Goal: Find specific page/section: Find specific page/section

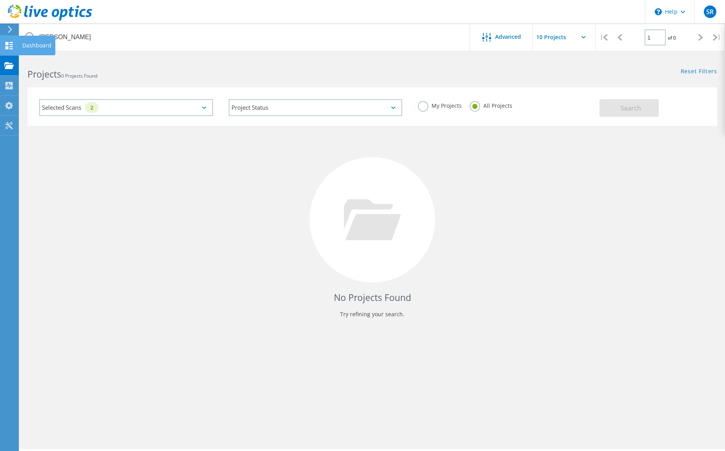
click at [38, 43] on div "Dashboard" at bounding box center [36, 45] width 29 height 5
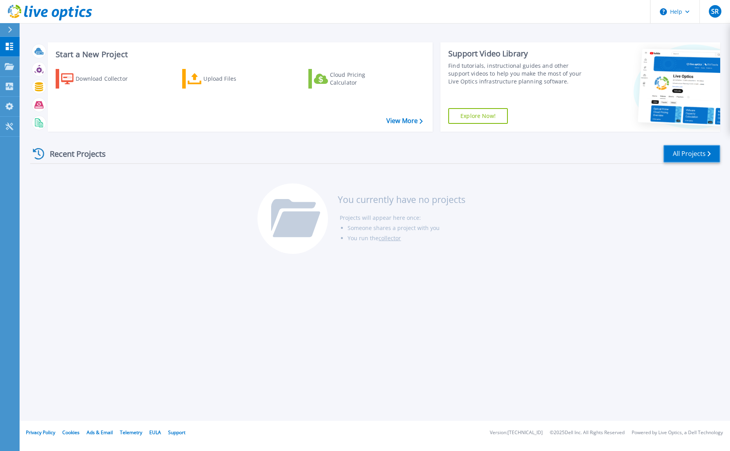
click at [686, 152] on link "All Projects" at bounding box center [692, 154] width 57 height 18
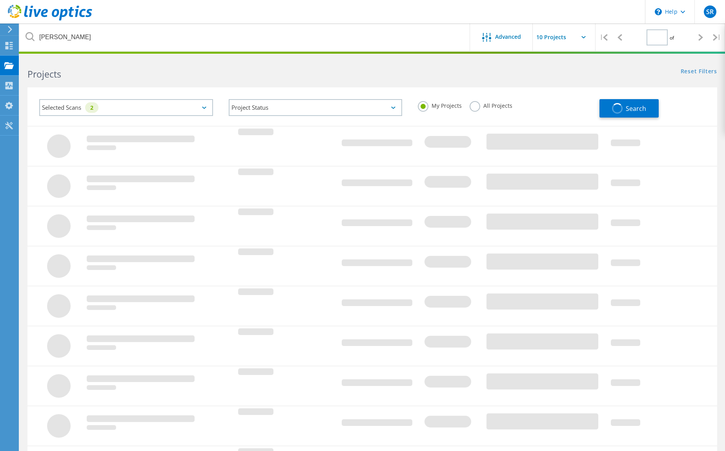
type input "1"
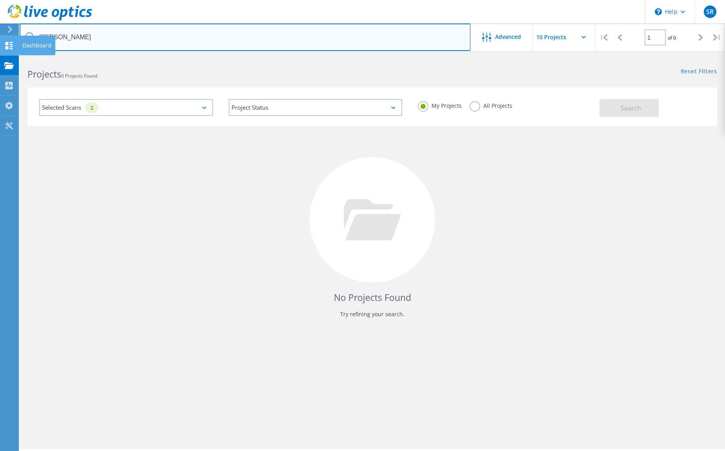
drag, startPoint x: 72, startPoint y: 38, endPoint x: 11, endPoint y: 38, distance: 60.4
click at [11, 57] on div "\n Help Explore Helpful Articles Contact Support SR End User Sebastian Rako seb…" at bounding box center [362, 265] width 725 height 416
type input "k"
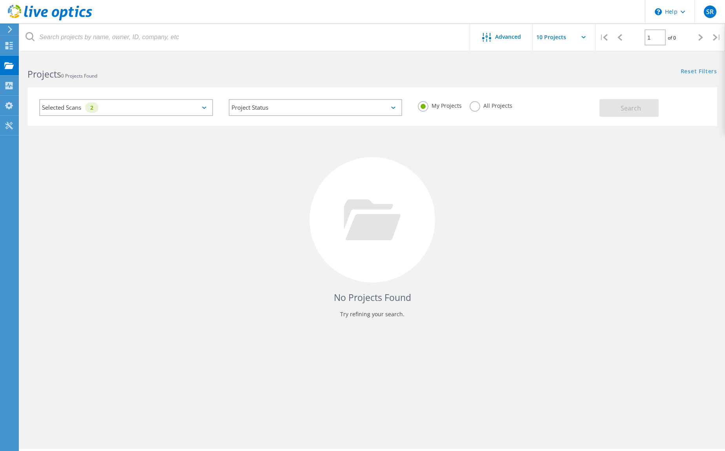
click at [300, 235] on div "No Projects Found Try refining your search." at bounding box center [371, 227] width 689 height 203
drag, startPoint x: 269, startPoint y: 190, endPoint x: 50, endPoint y: 162, distance: 220.9
click at [258, 190] on div "No Projects Found Try refining your search." at bounding box center [371, 227] width 689 height 203
click at [83, 194] on div "No Projects Found Try refining your search." at bounding box center [371, 227] width 689 height 203
click at [201, 226] on div "No Projects Found Try refining your search." at bounding box center [371, 227] width 689 height 203
